Goal: Information Seeking & Learning: Learn about a topic

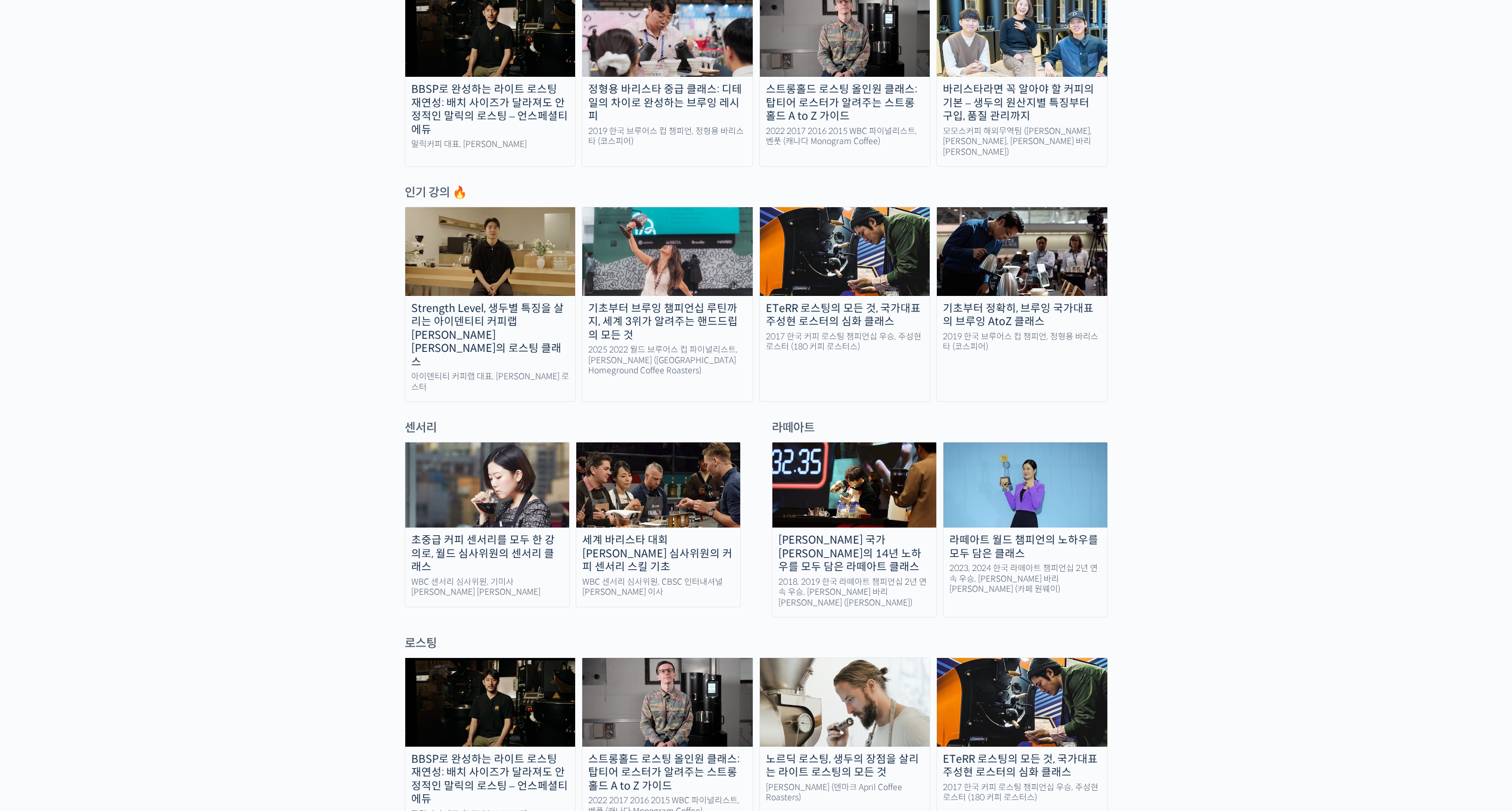
scroll to position [472, 0]
click at [659, 272] on img at bounding box center [667, 251] width 171 height 88
click at [1029, 276] on img at bounding box center [1021, 251] width 171 height 88
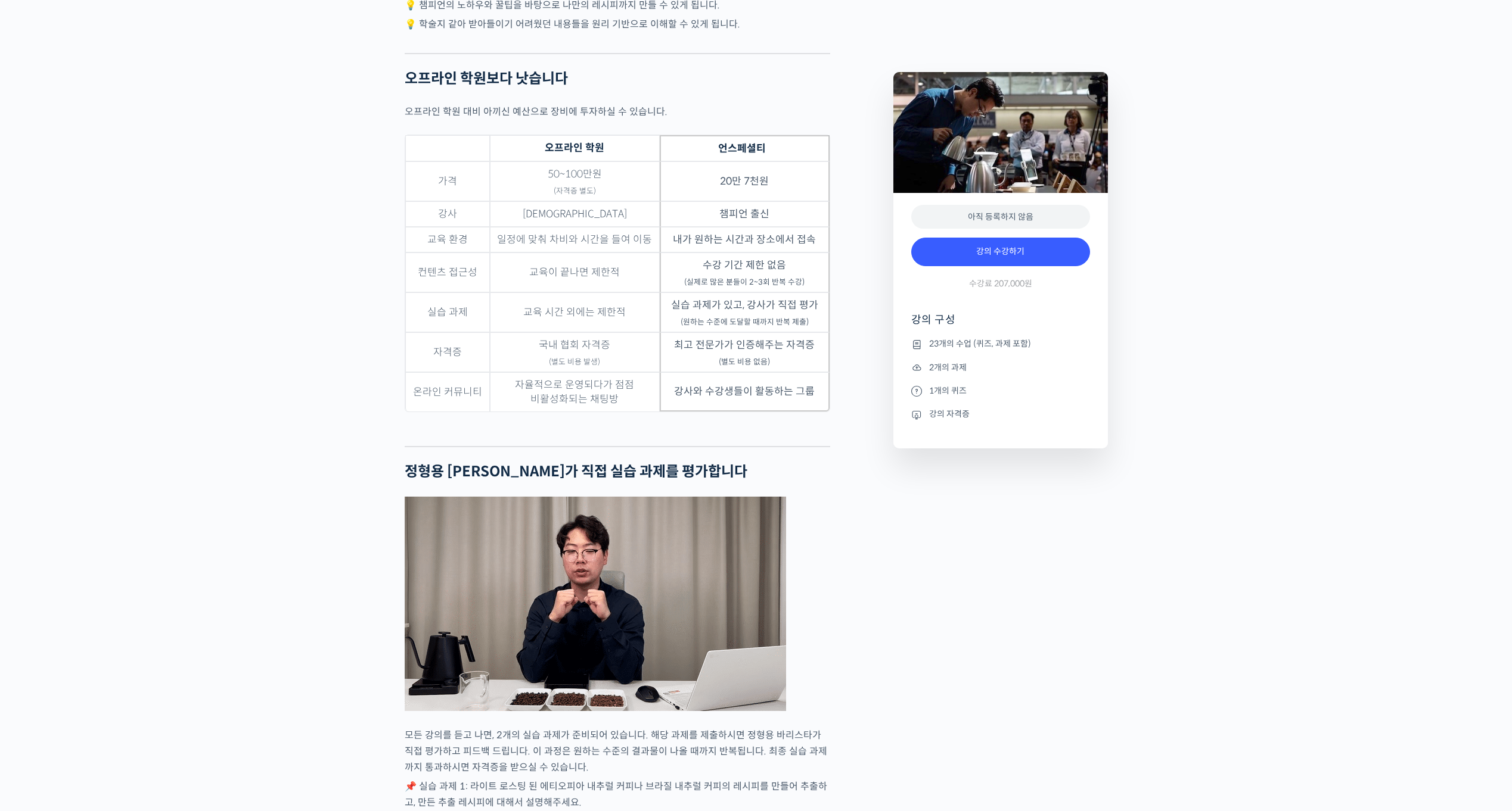
scroll to position [3674, 0]
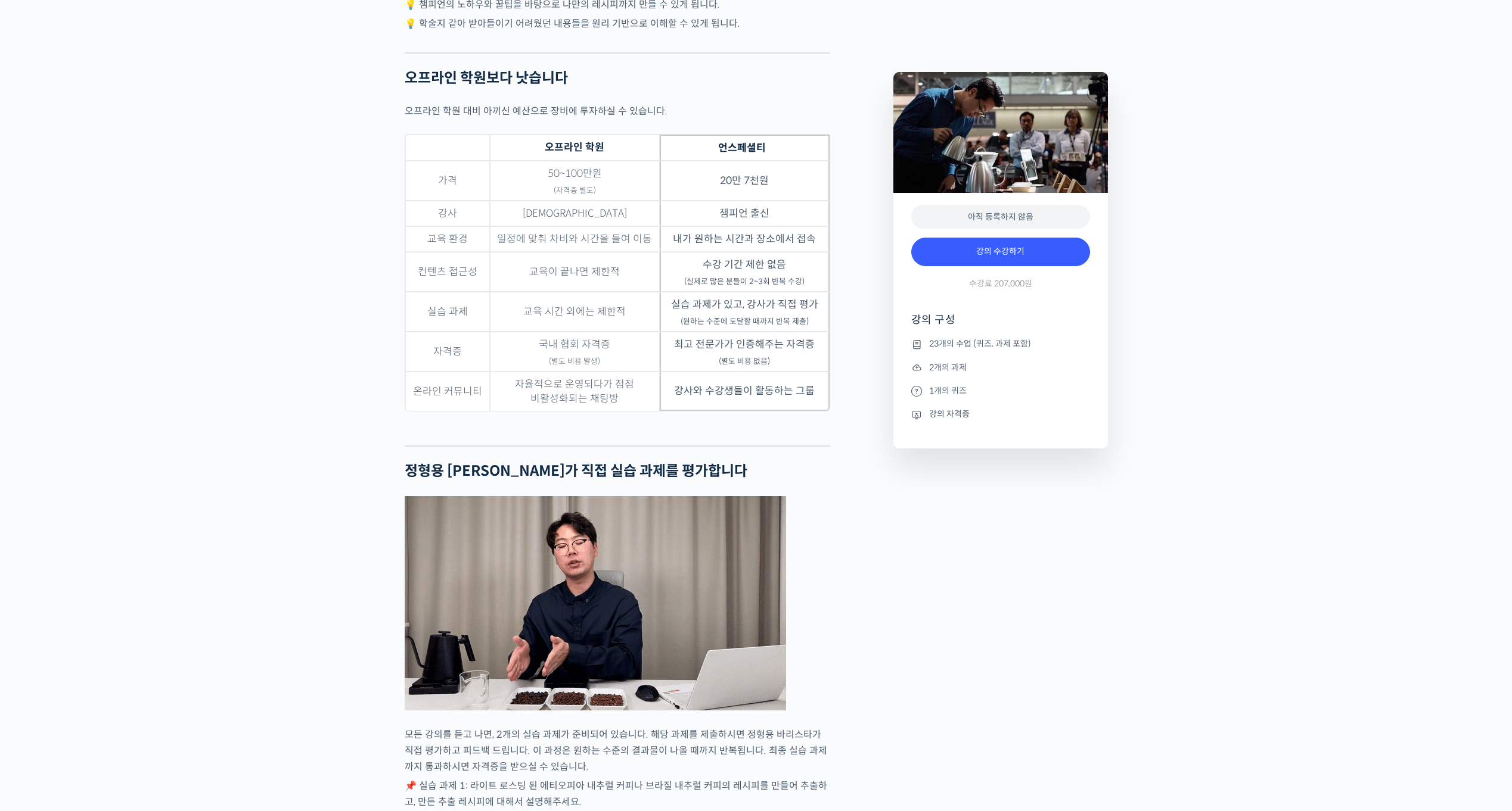
click at [379, 339] on div "기초부터 정확히, 브루잉 국가대표의 브루잉 AtoZ 클래스 강의 상세 내용 확인하기 정형용 바리스타를 소개합니다! <코스피어(cospir)> …" at bounding box center [756, 469] width 1512 height 7304
click at [378, 338] on div "기초부터 정확히, 브루잉 국가대표의 브루잉 AtoZ 클래스 강의 상세 내용 확인하기 정형용 바리스타를 소개합니다! <코스피어(cospir)> …" at bounding box center [756, 469] width 1512 height 7304
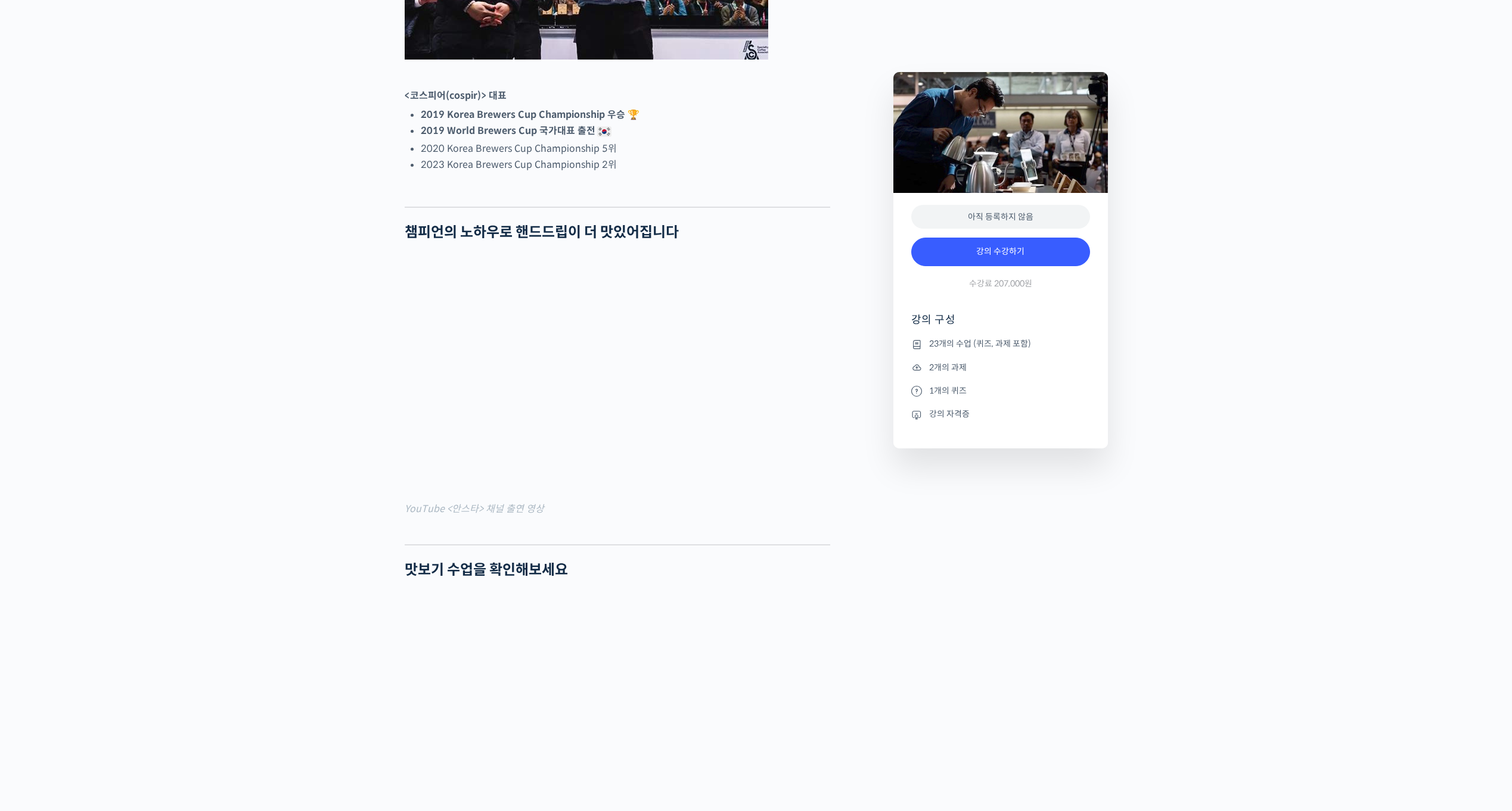
scroll to position [744, 0]
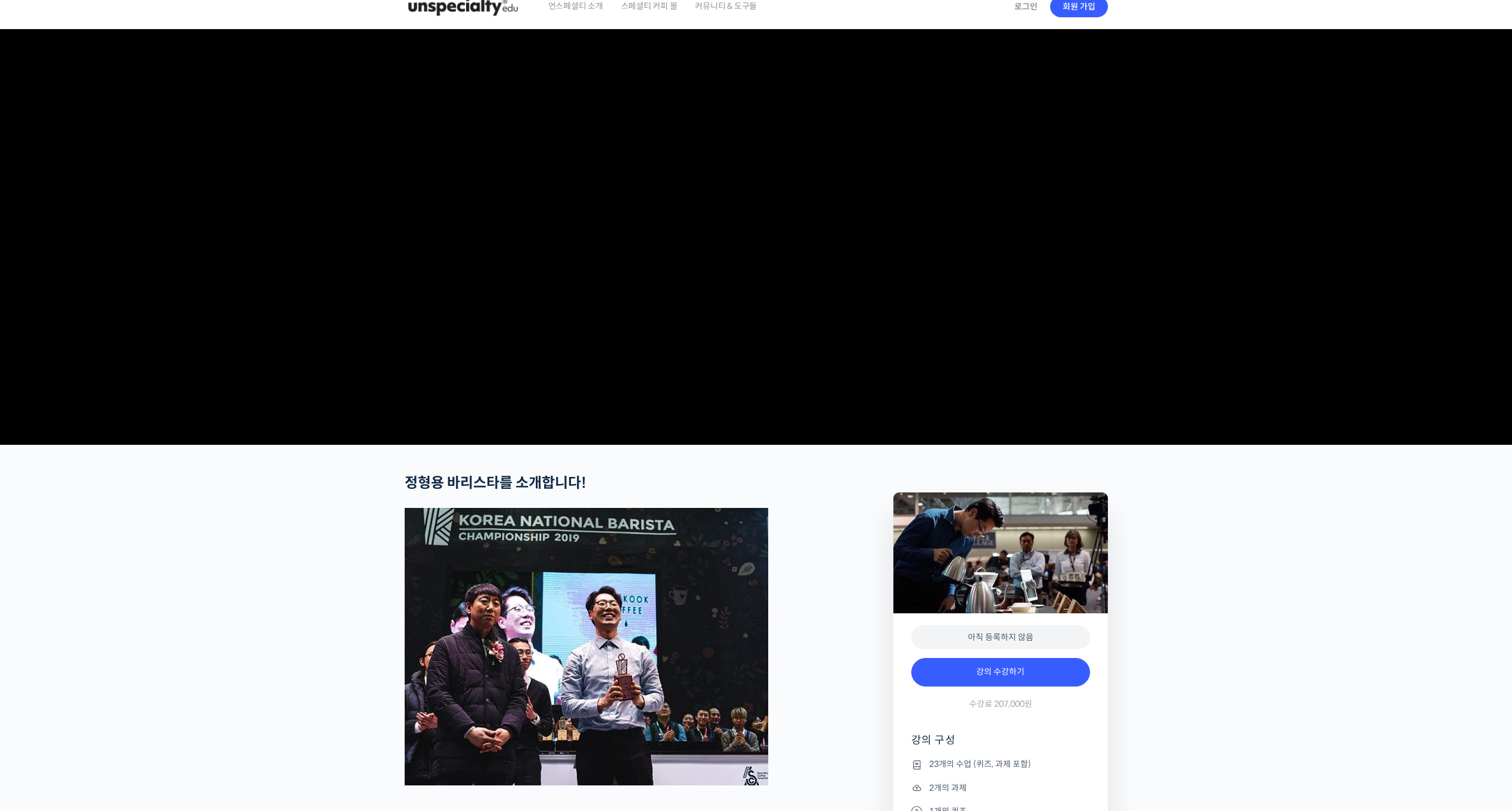
scroll to position [0, 0]
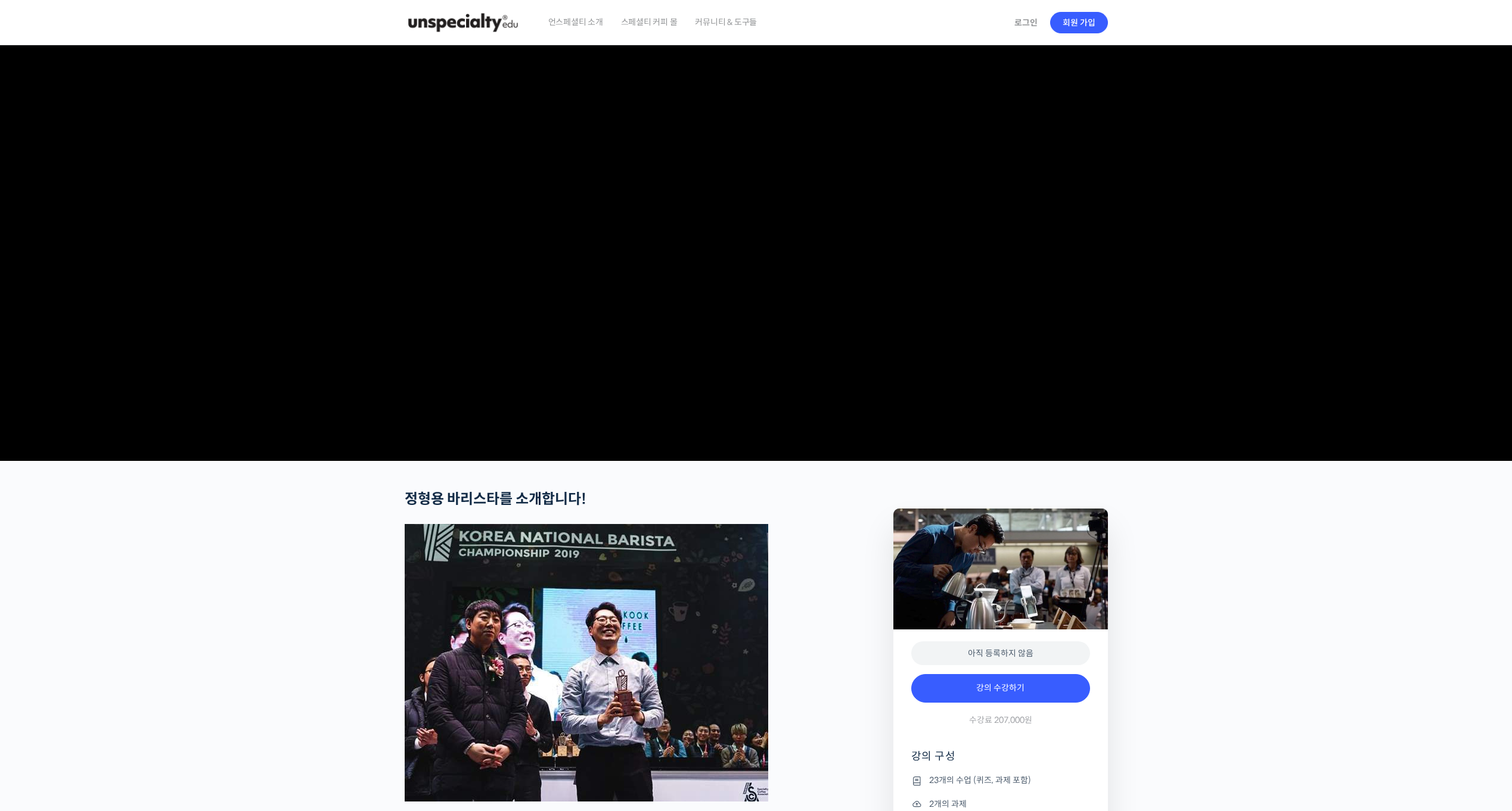
click at [721, 20] on span "커뮤니티 & 도구들" at bounding box center [726, 22] width 62 height 45
